Goal: Task Accomplishment & Management: Use online tool/utility

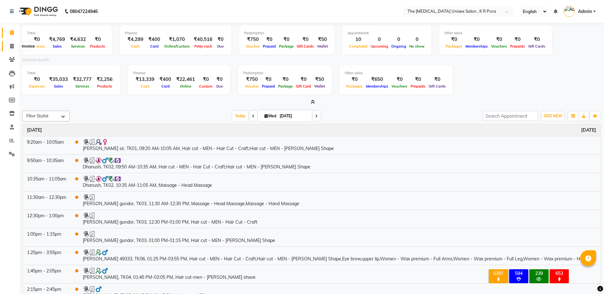
click at [11, 45] on icon at bounding box center [11, 46] width 3 height 5
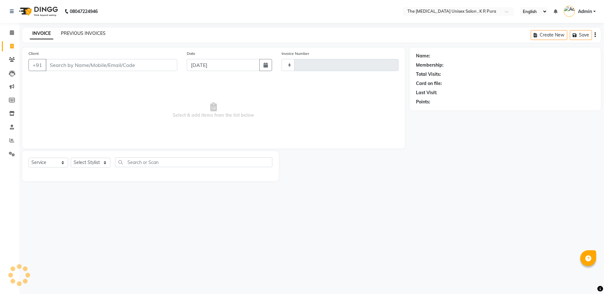
click at [77, 35] on link "PREVIOUS INVOICES" at bounding box center [83, 33] width 45 height 6
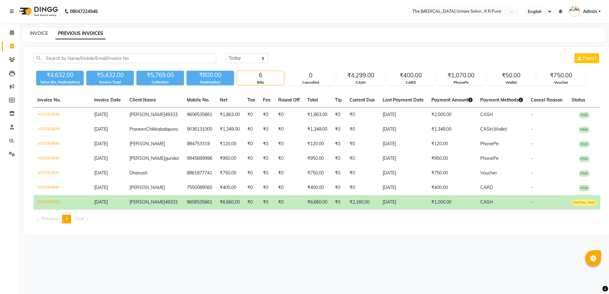
click at [34, 34] on link "INVOICE" at bounding box center [39, 33] width 18 height 6
select select "service"
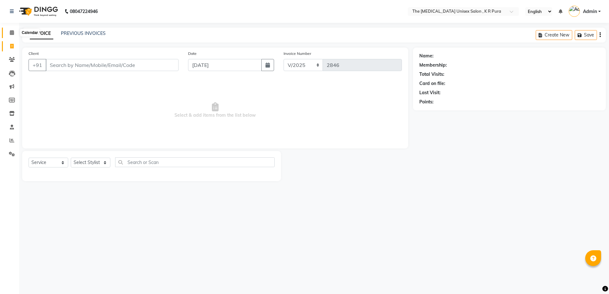
click at [9, 31] on span at bounding box center [11, 32] width 11 height 7
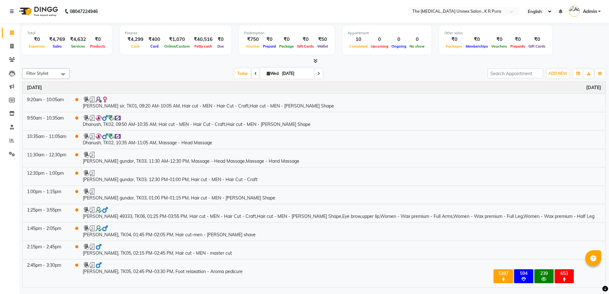
click at [313, 61] on icon at bounding box center [315, 60] width 4 height 5
